Goal: Task Accomplishment & Management: Manage account settings

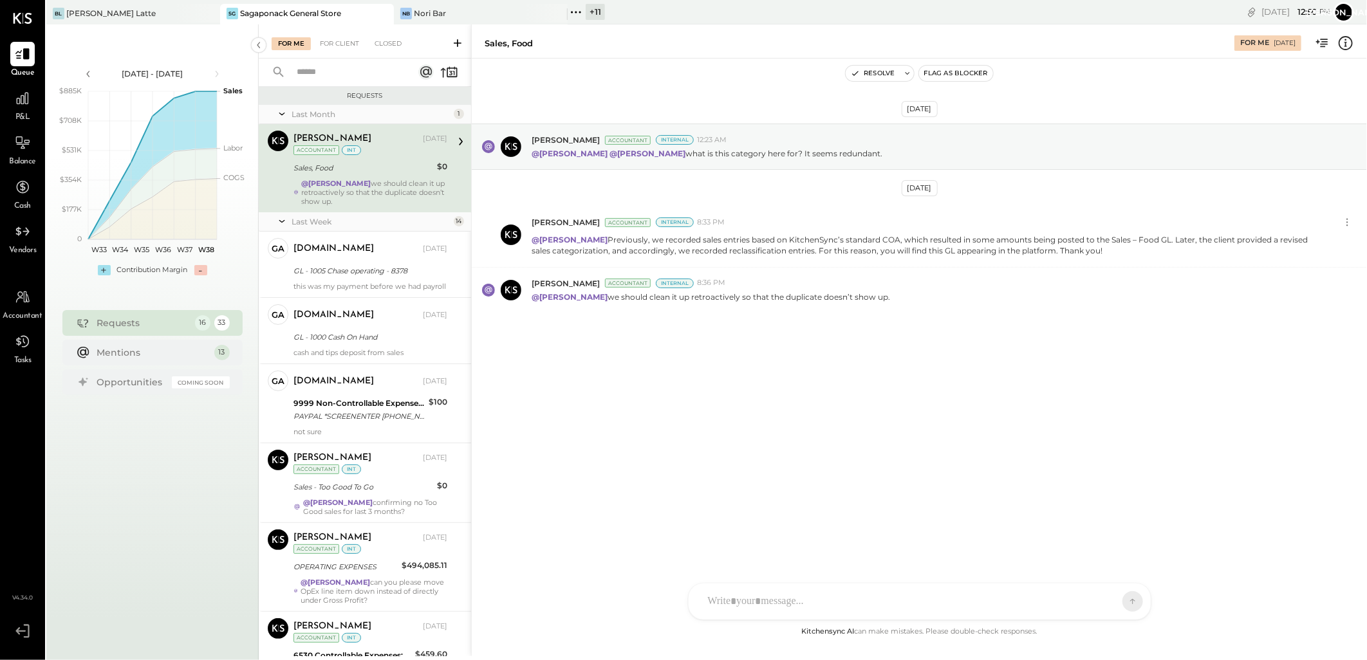
click at [595, 13] on div "+ 11" at bounding box center [595, 12] width 19 height 16
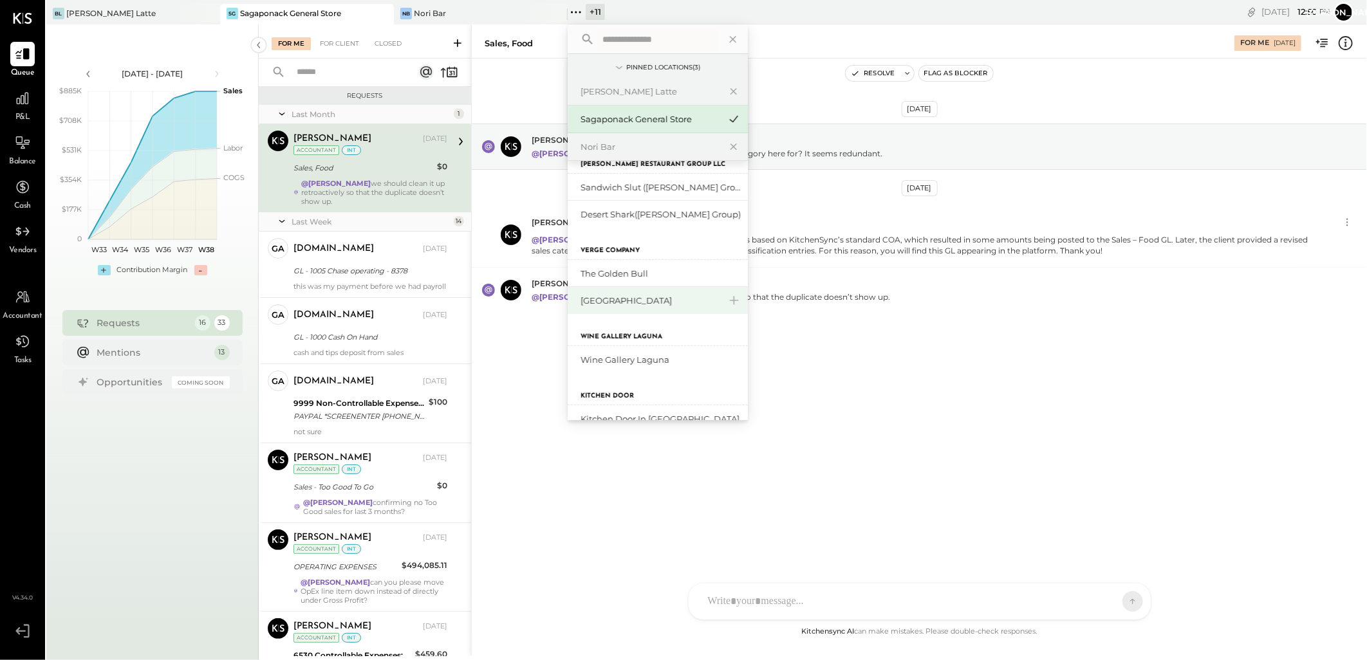
scroll to position [267, 0]
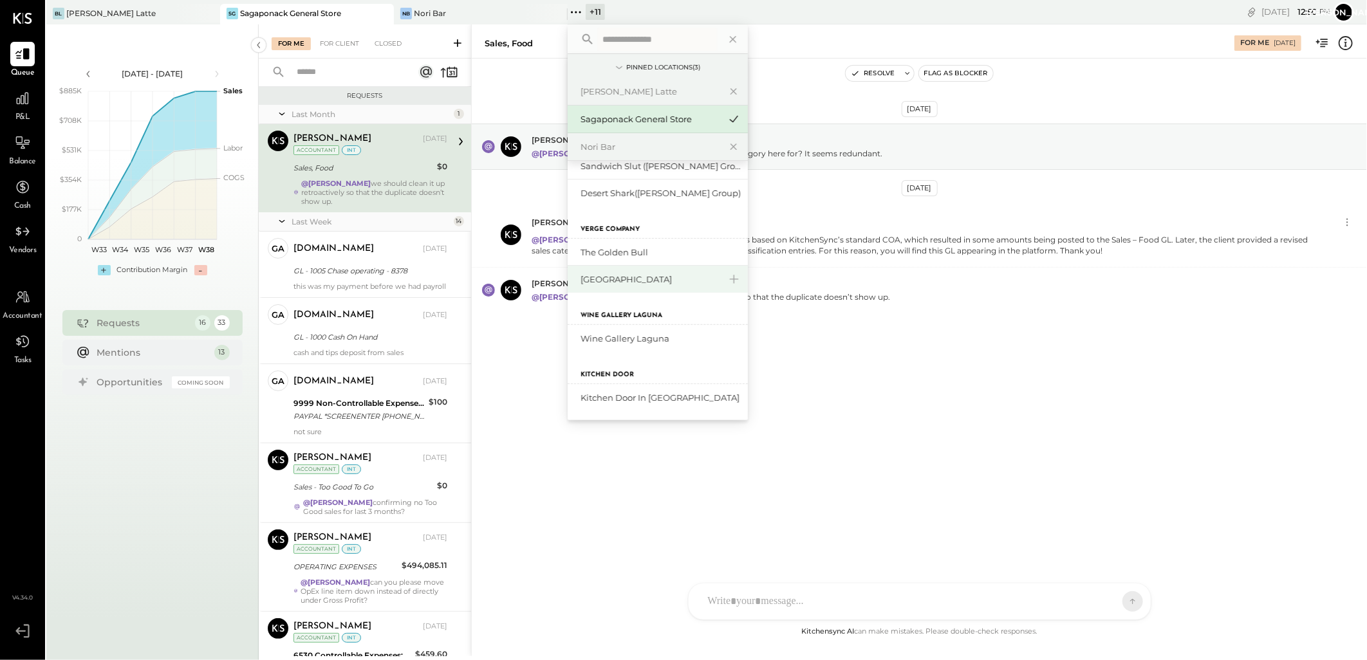
click at [629, 283] on div "[GEOGRAPHIC_DATA]" at bounding box center [649, 279] width 139 height 12
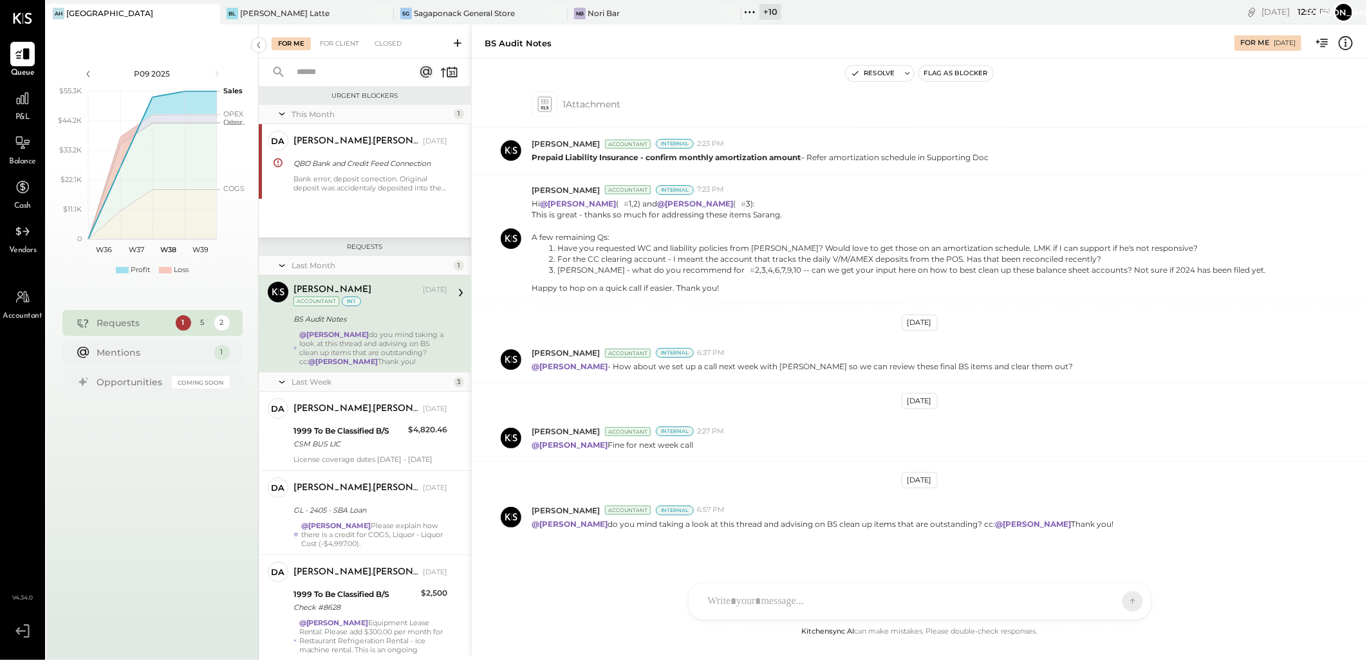
scroll to position [52, 0]
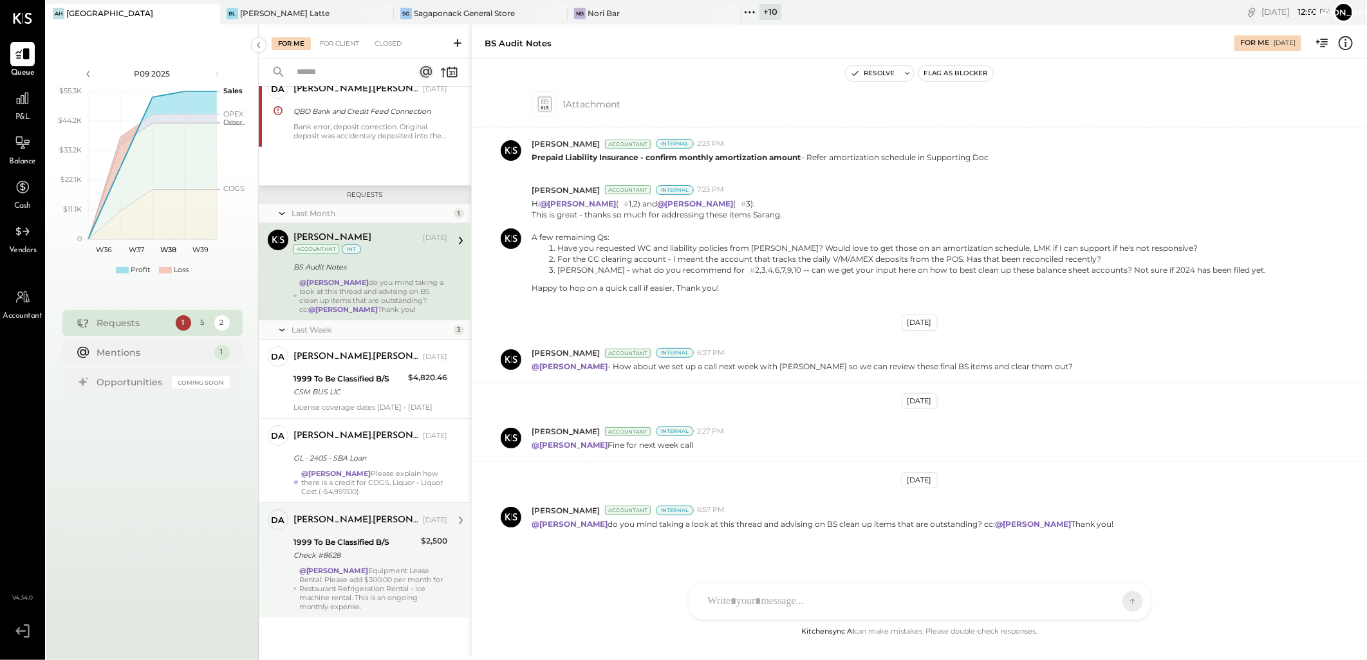
click at [344, 551] on div "Check #8628" at bounding box center [355, 555] width 124 height 13
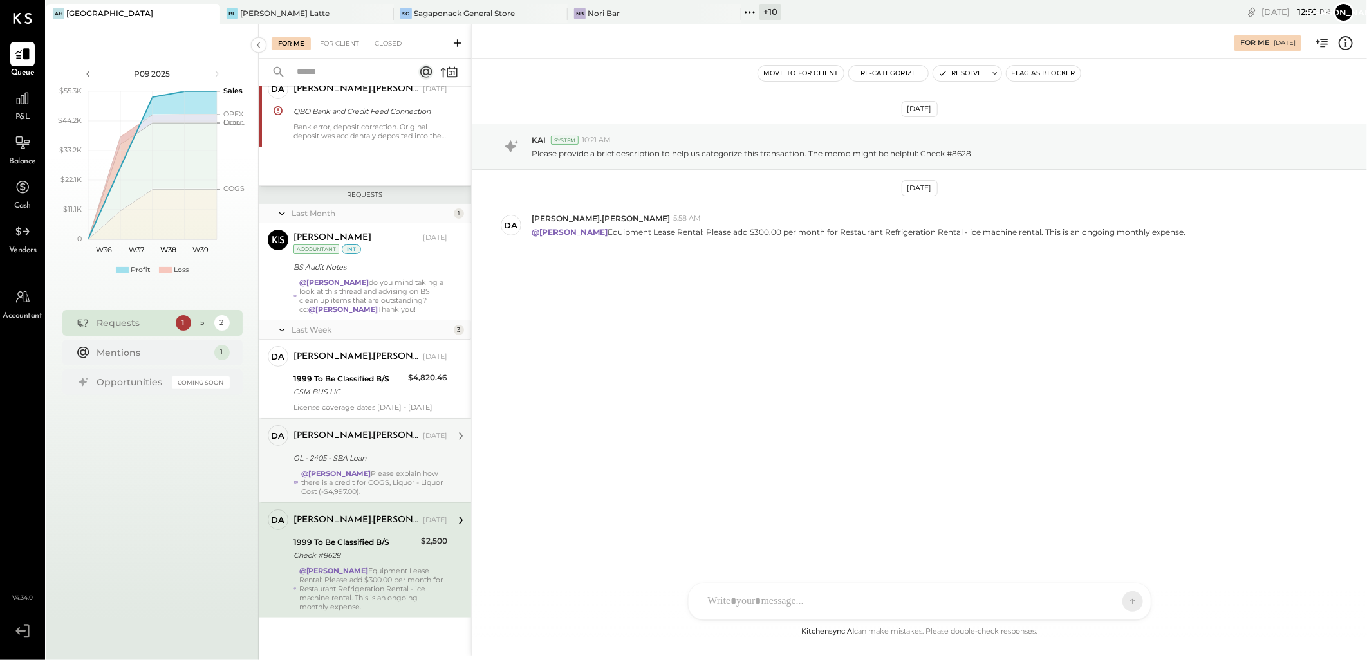
click at [361, 451] on div "GL - 2405 - SBA Loan" at bounding box center [368, 457] width 150 height 15
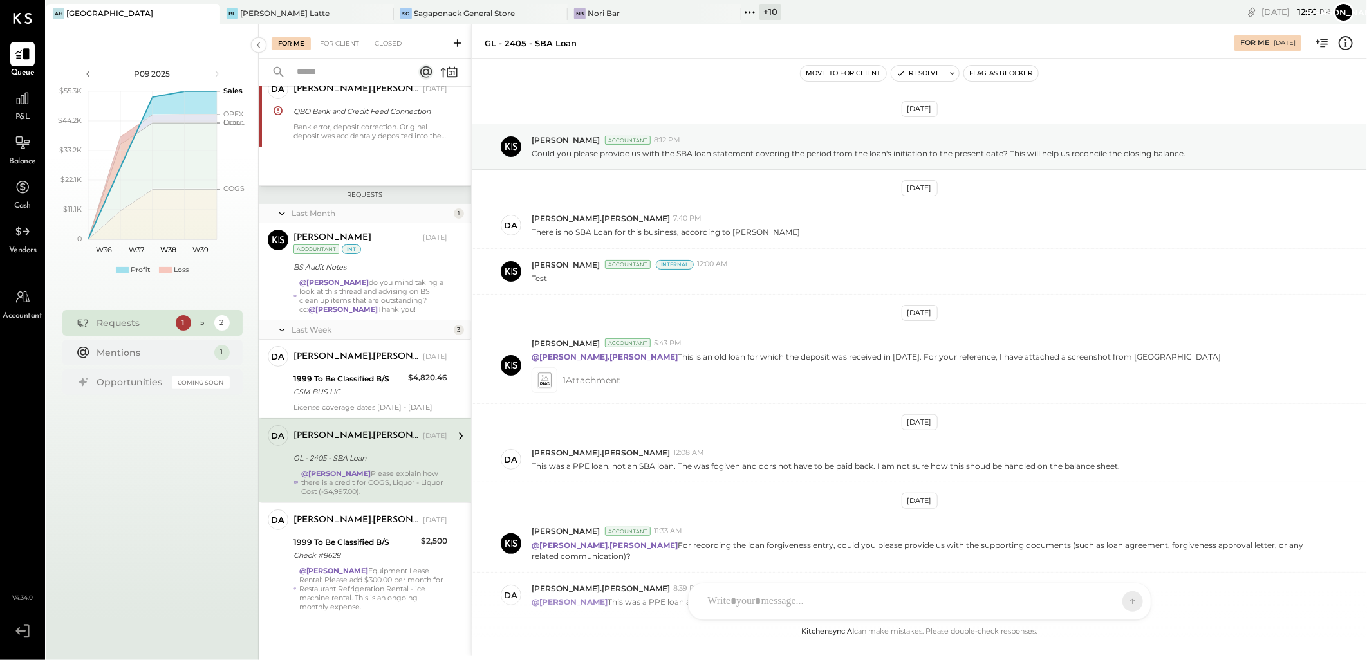
scroll to position [259, 0]
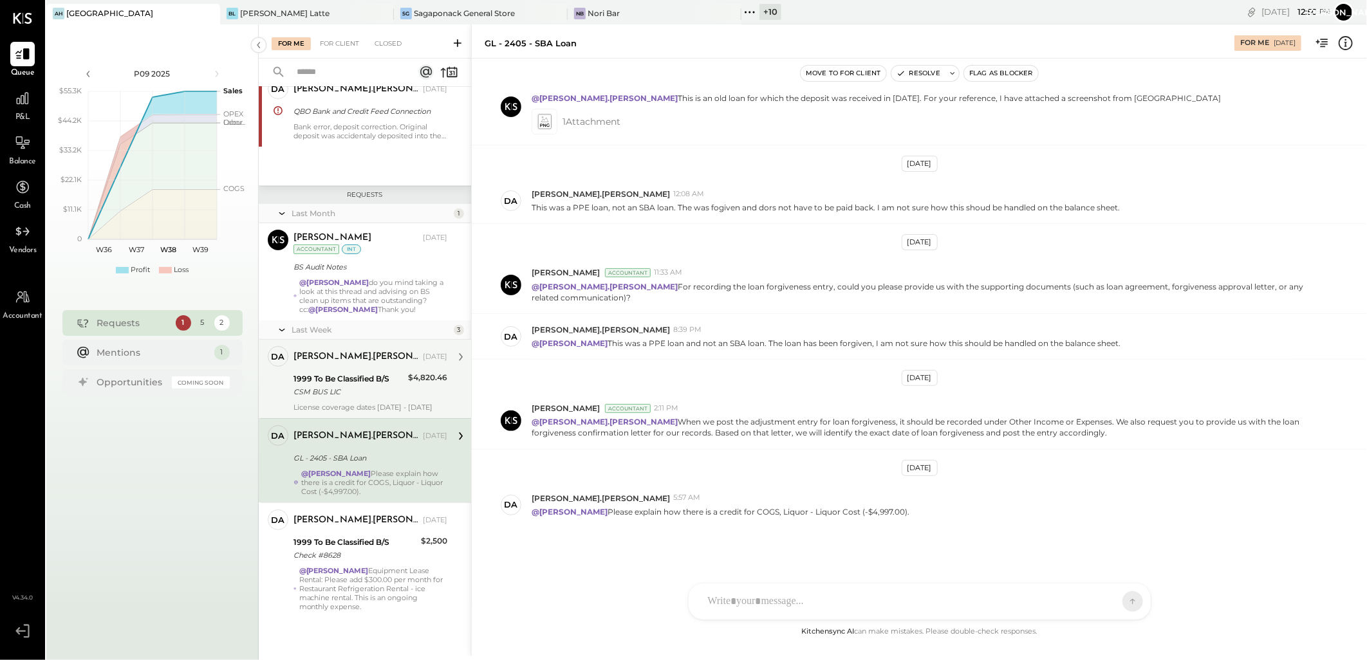
click at [362, 371] on div "1999 To Be Classified B/S CSM BUS LIC" at bounding box center [348, 385] width 111 height 28
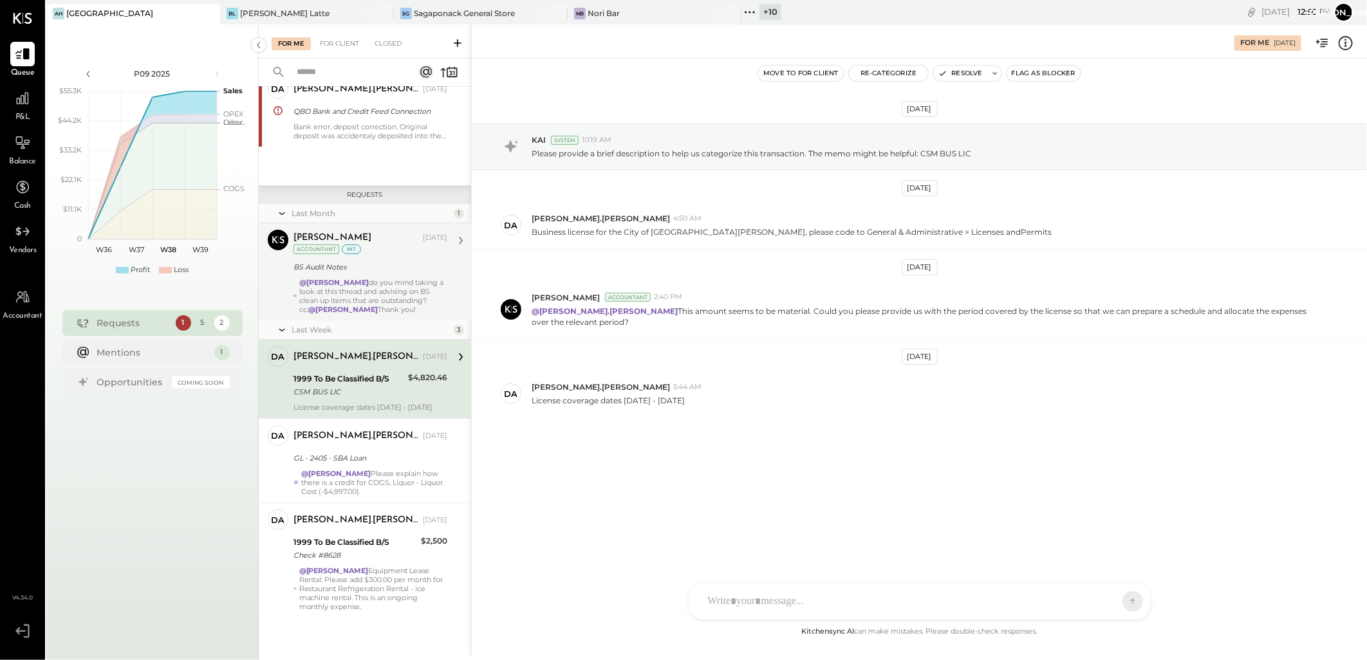
click at [355, 279] on div "@[PERSON_NAME] do you mind taking a look at this thread and advising on BS clea…" at bounding box center [373, 296] width 148 height 36
